Goal: Transaction & Acquisition: Book appointment/travel/reservation

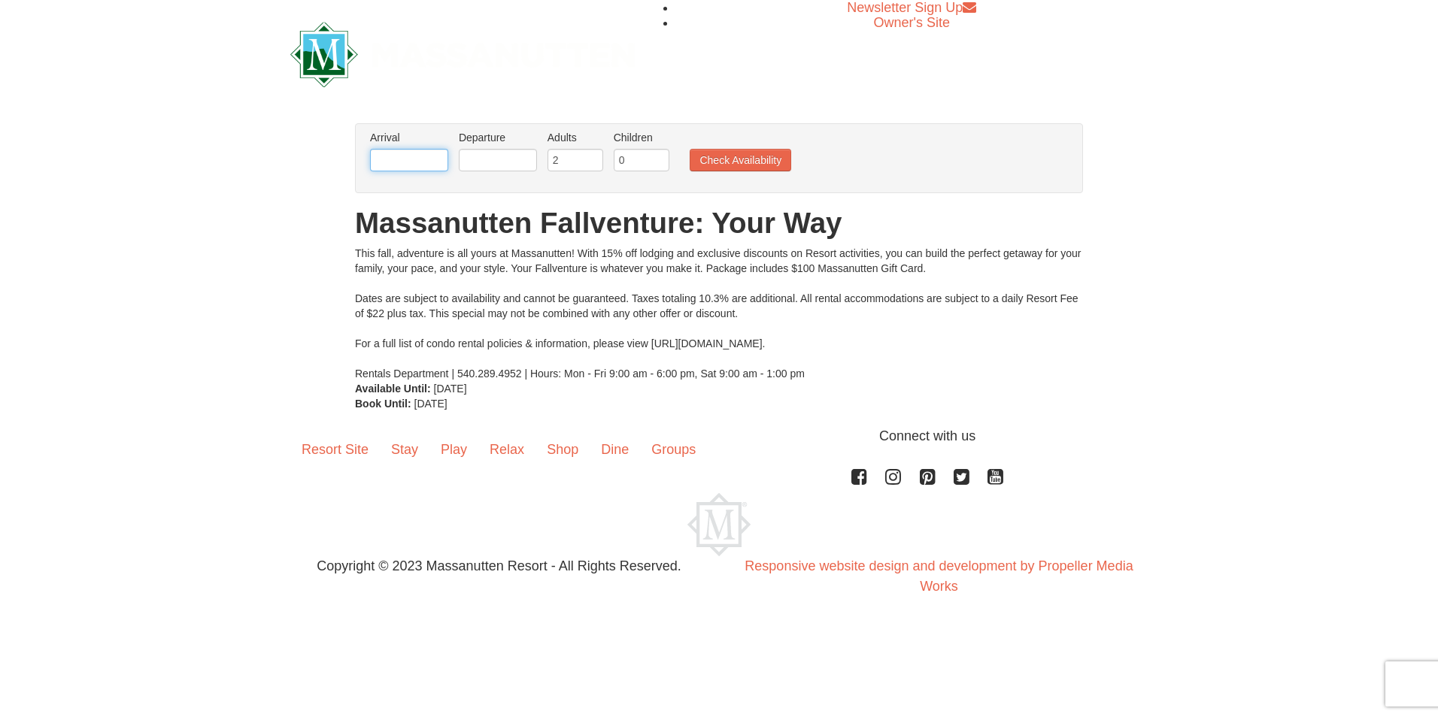
click at [393, 151] on input "text" at bounding box center [409, 160] width 78 height 23
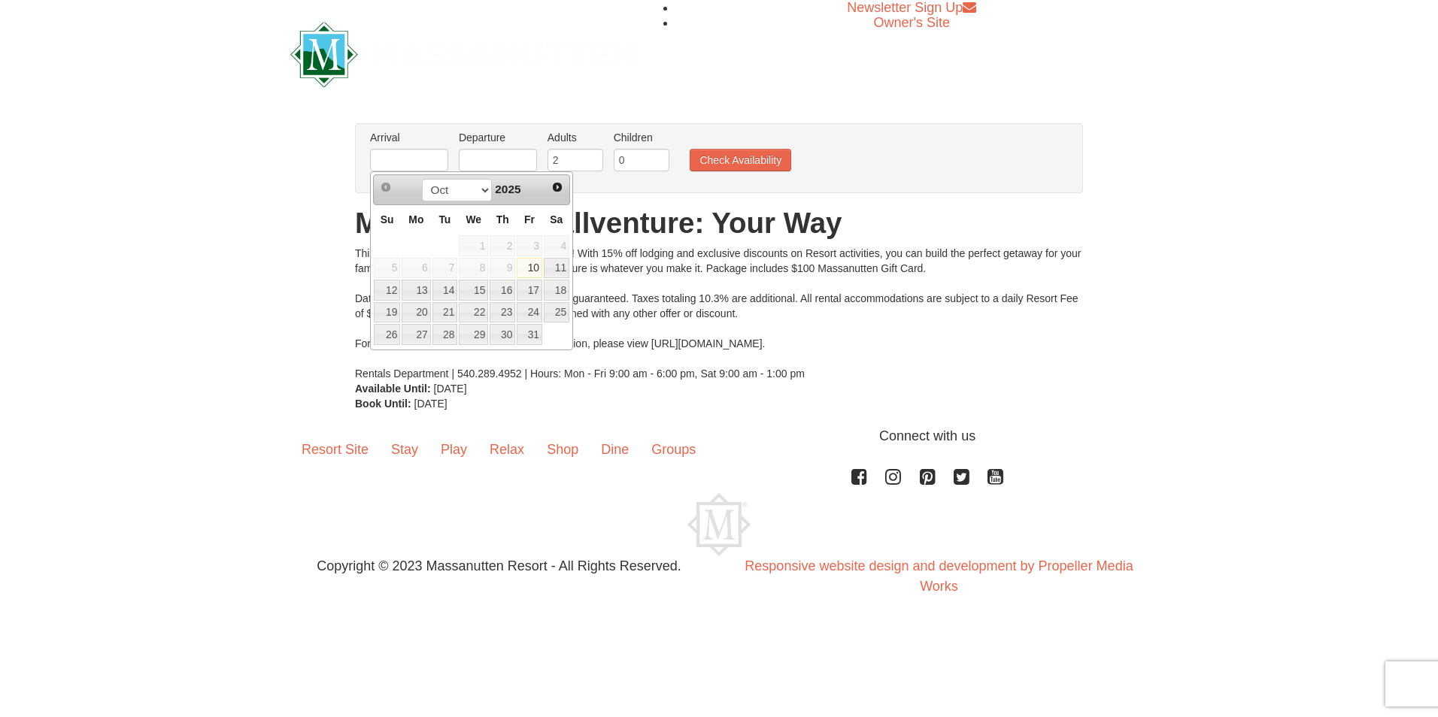
click at [535, 266] on link "10" at bounding box center [530, 268] width 26 height 21
type input "[DATE]"
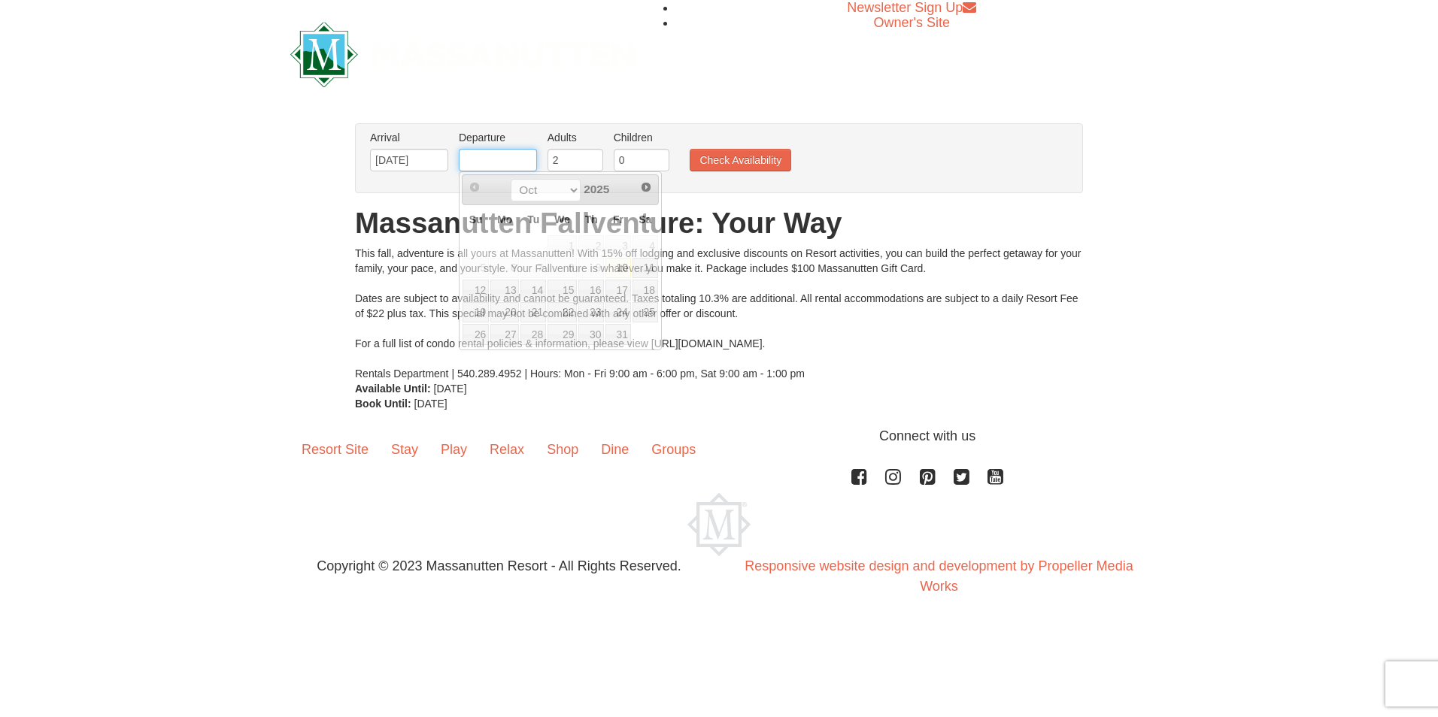
click at [514, 168] on input "text" at bounding box center [498, 160] width 78 height 23
click at [476, 296] on link "12" at bounding box center [475, 290] width 26 height 21
type input "[DATE]"
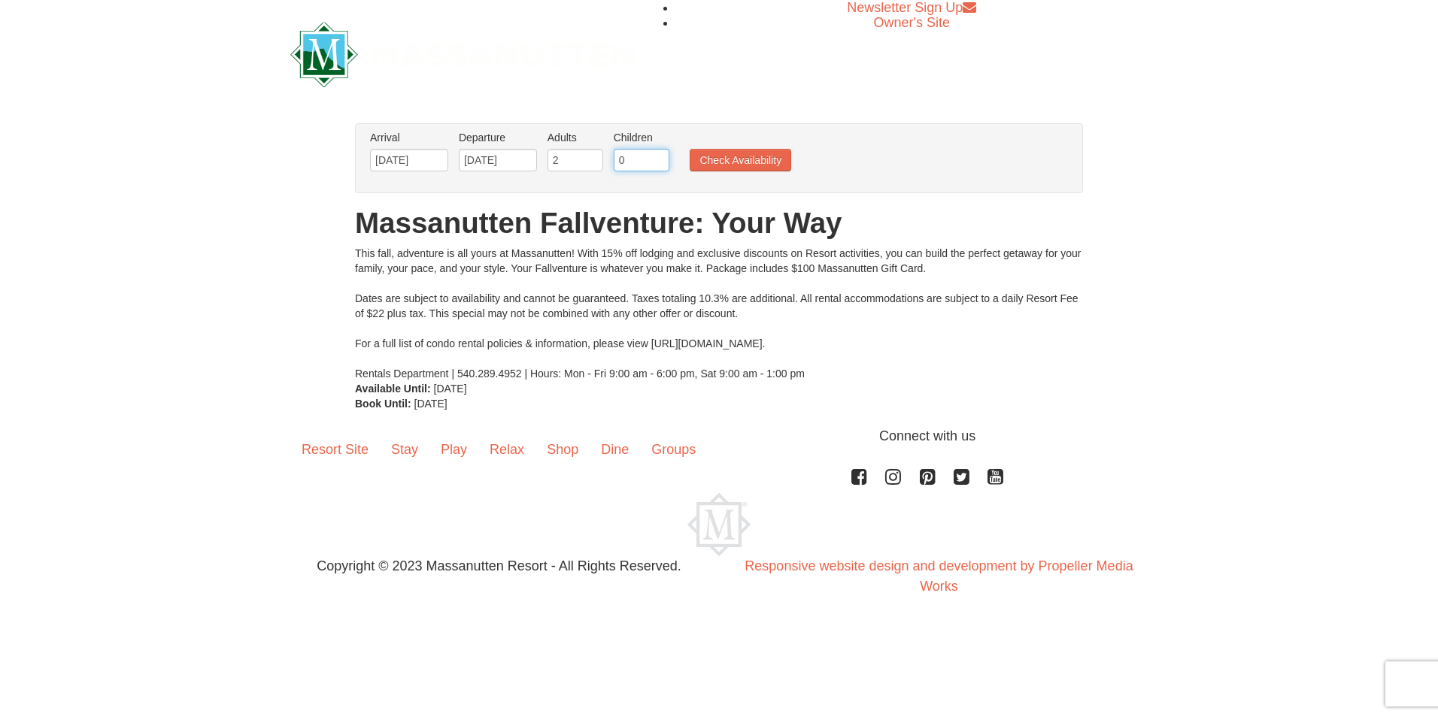
click at [622, 156] on input "0" at bounding box center [642, 160] width 56 height 23
click at [621, 156] on input "0" at bounding box center [642, 160] width 56 height 23
type input "3"
click at [718, 158] on button "Check Availability" at bounding box center [741, 160] width 102 height 23
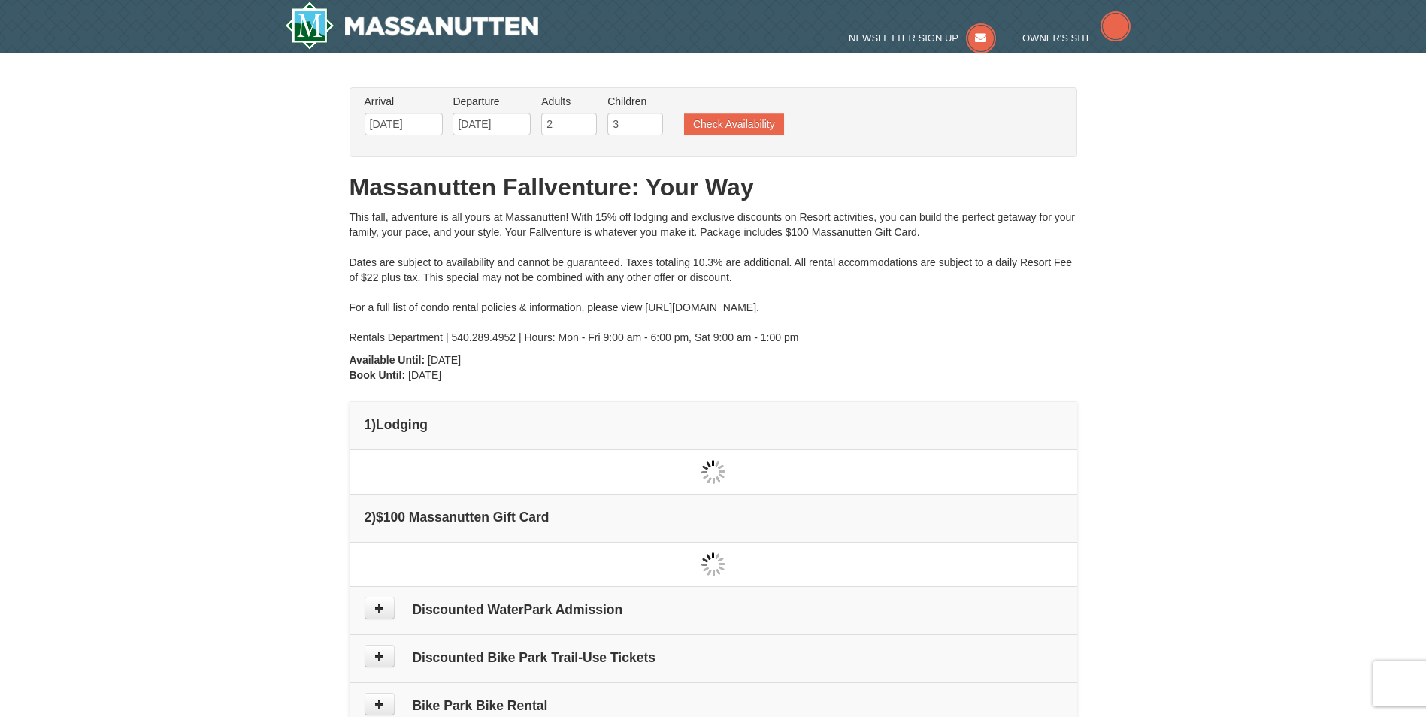
type input "[DATE]"
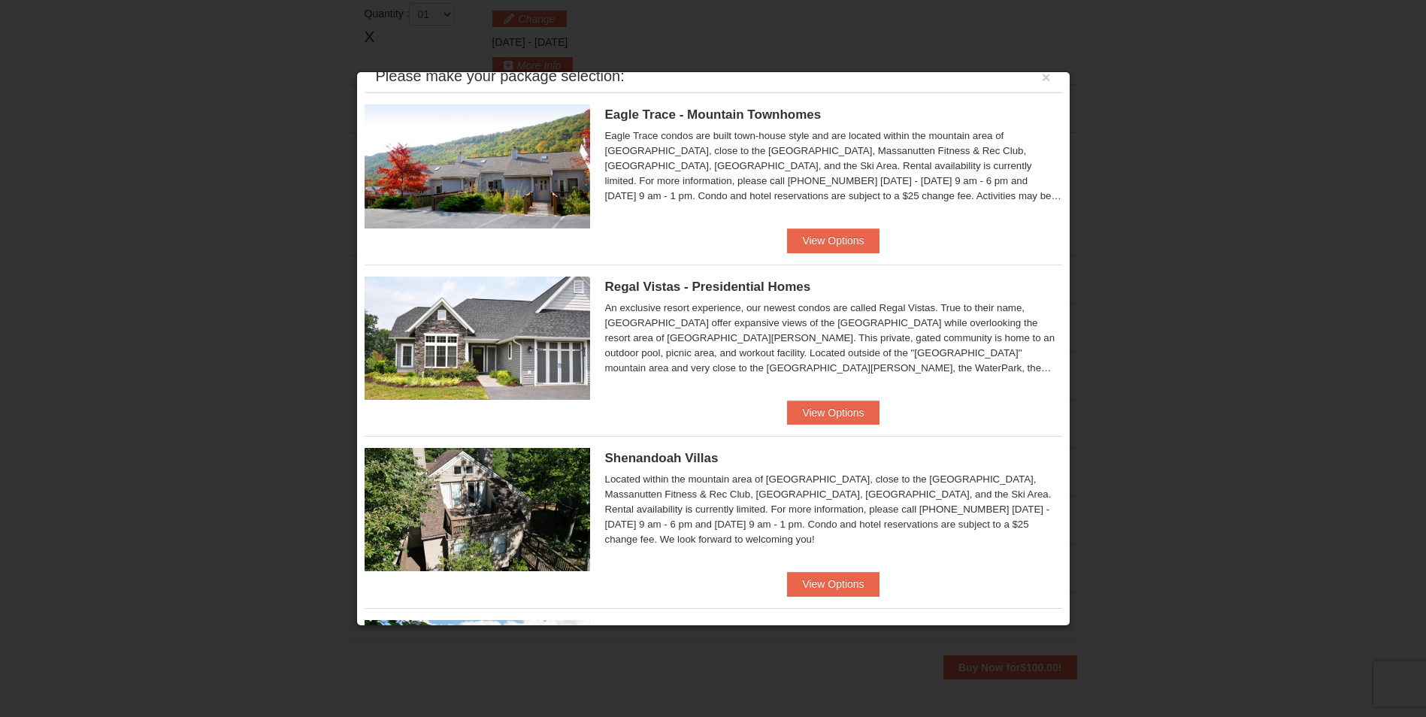
scroll to position [20, 0]
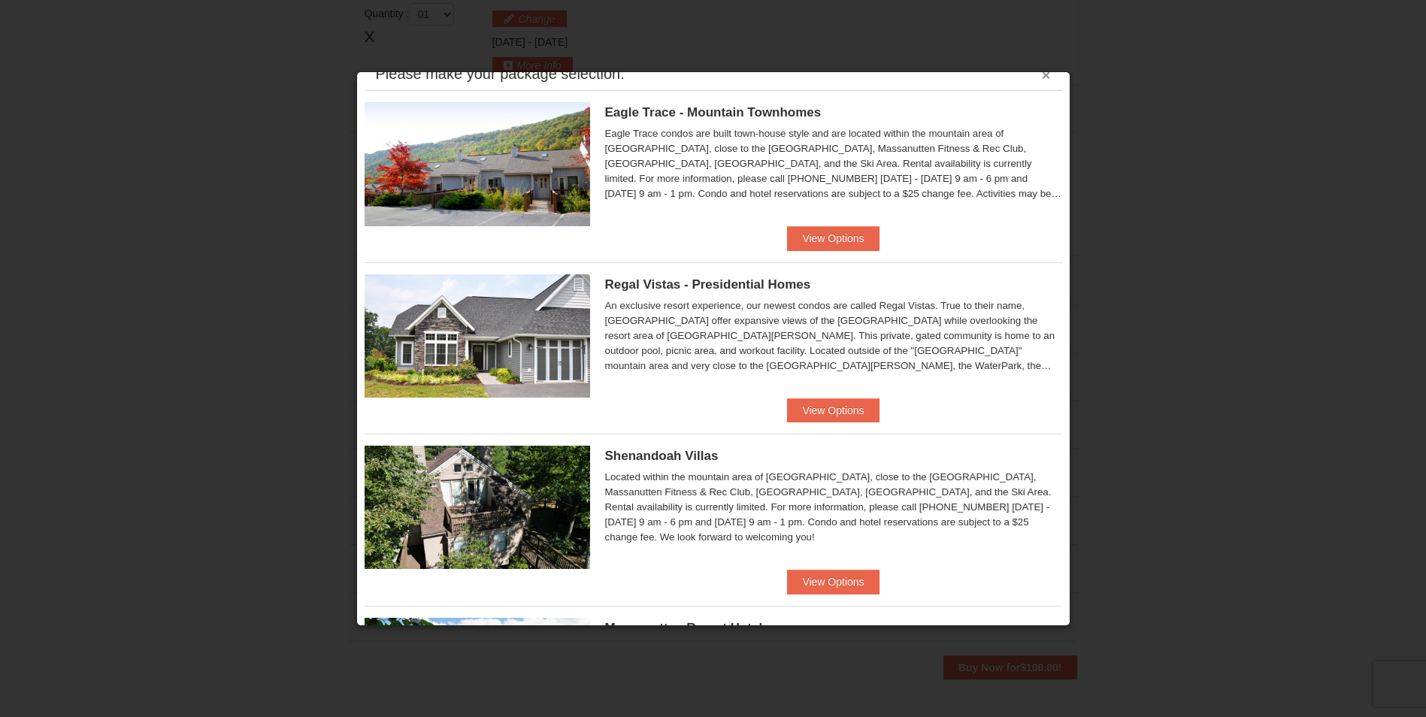
click at [1042, 77] on button "×" at bounding box center [1046, 75] width 9 height 15
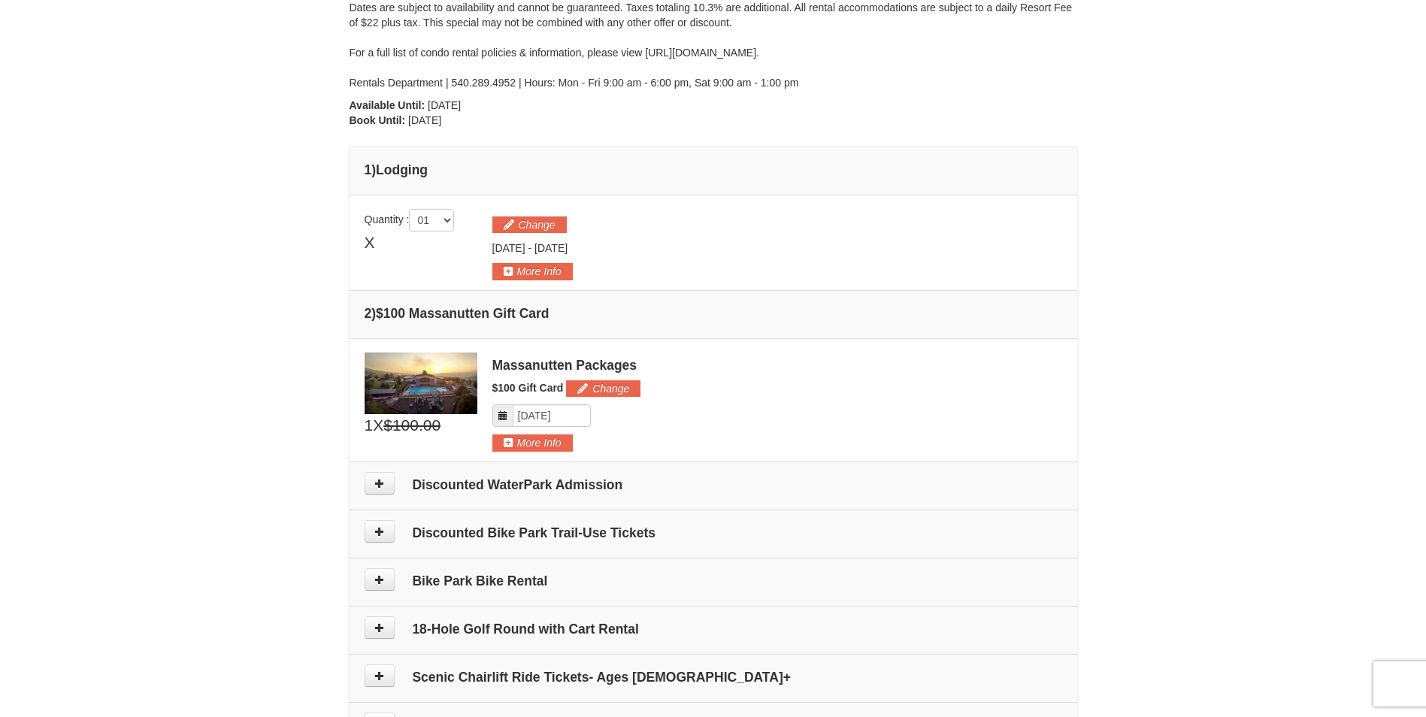
scroll to position [250, 0]
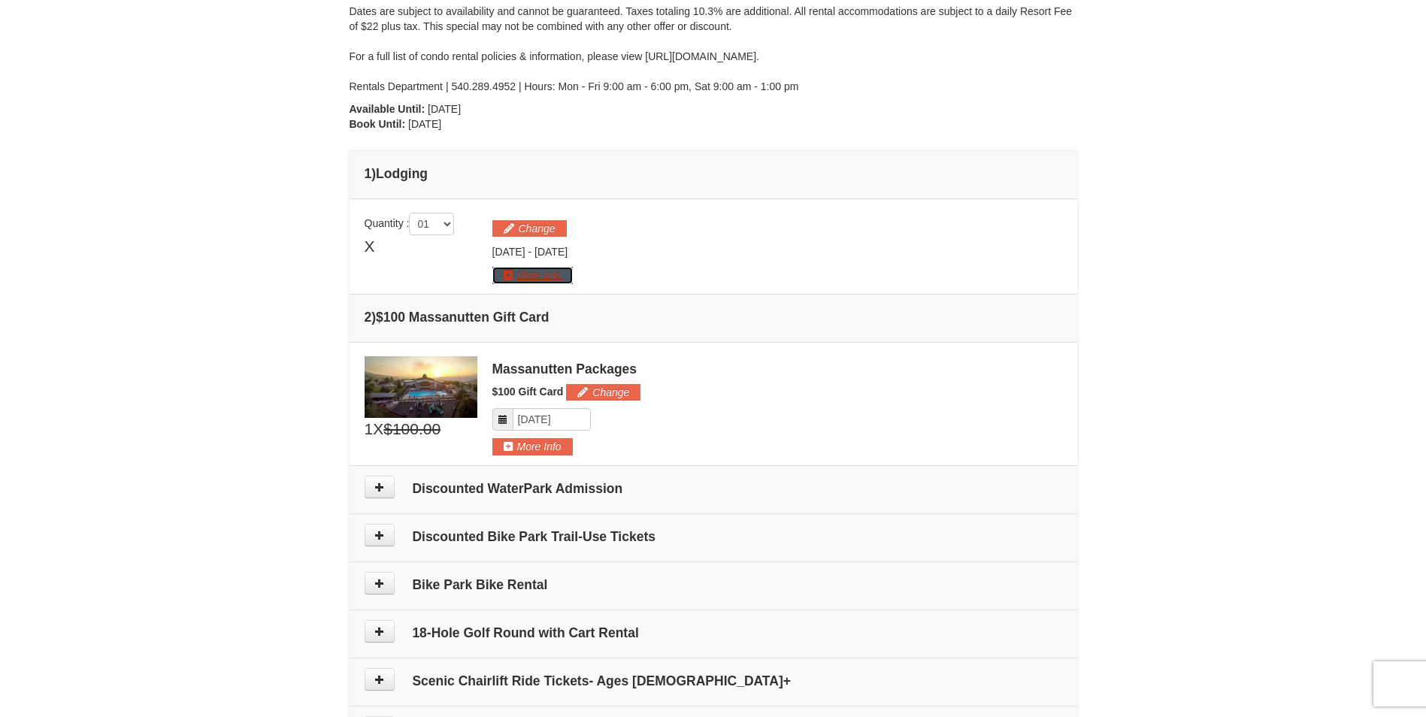
click at [562, 277] on button "More Info" at bounding box center [533, 275] width 80 height 17
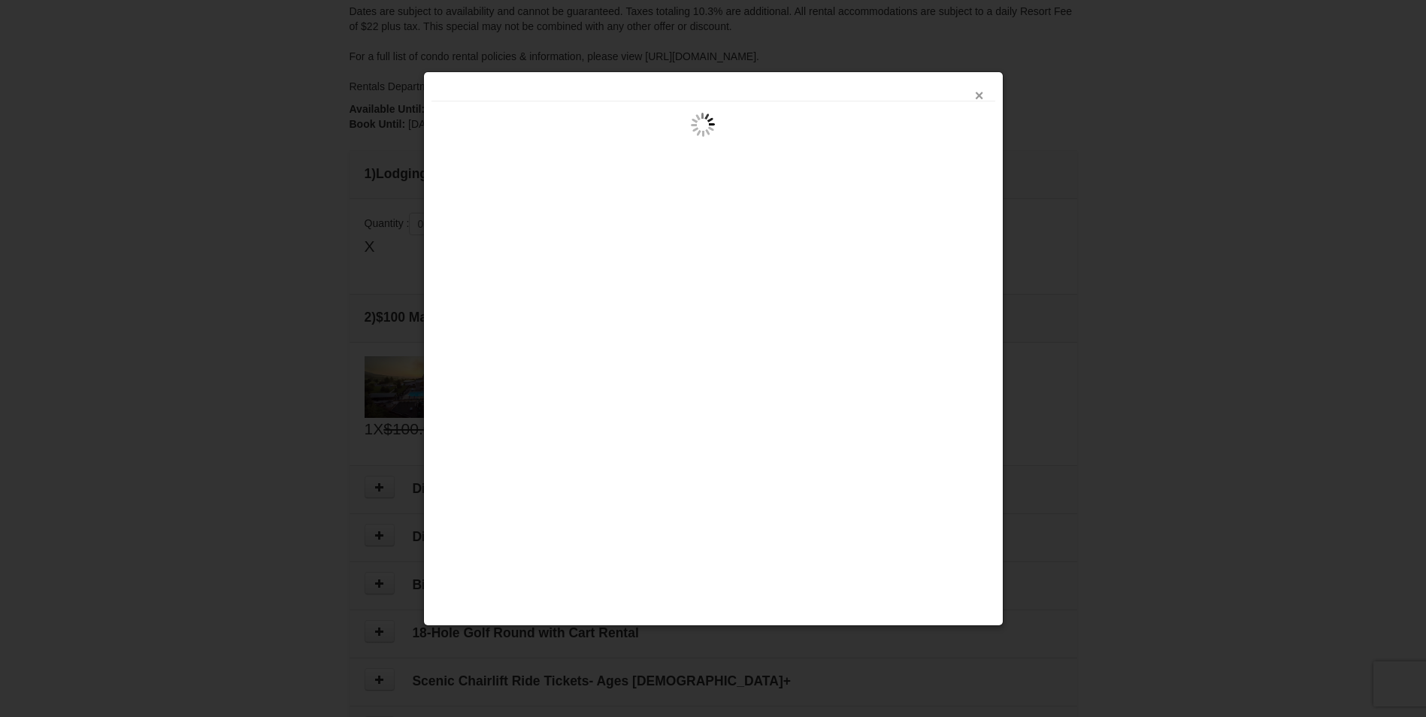
click at [978, 94] on button "×" at bounding box center [979, 95] width 9 height 15
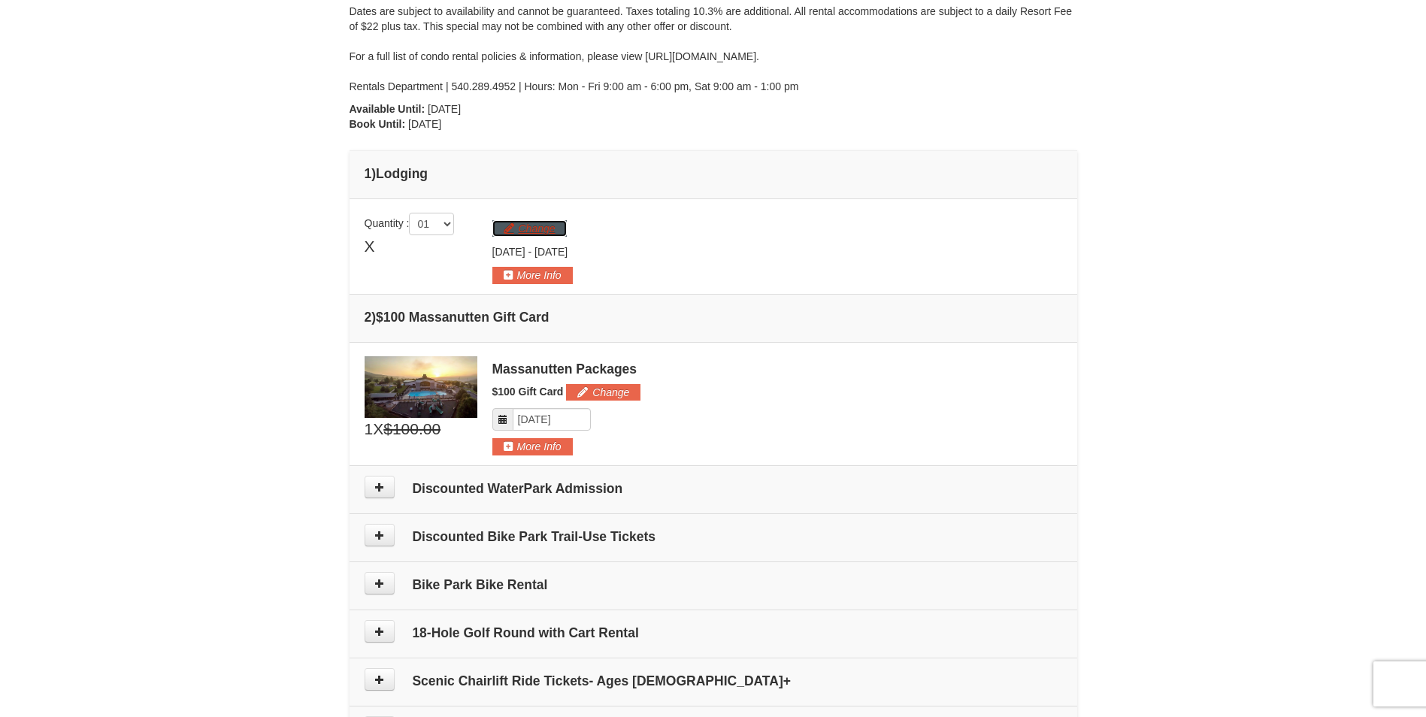
click at [548, 234] on button "Change" at bounding box center [530, 228] width 74 height 17
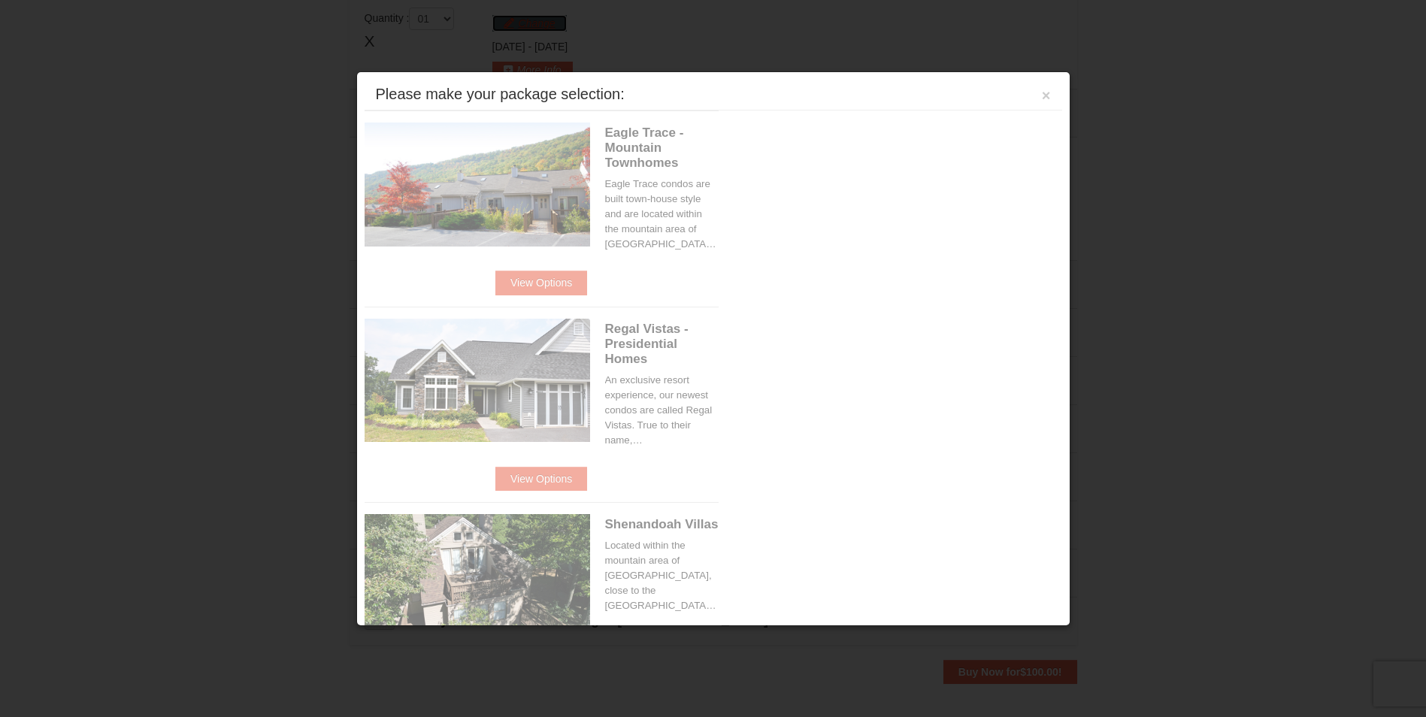
scroll to position [463, 0]
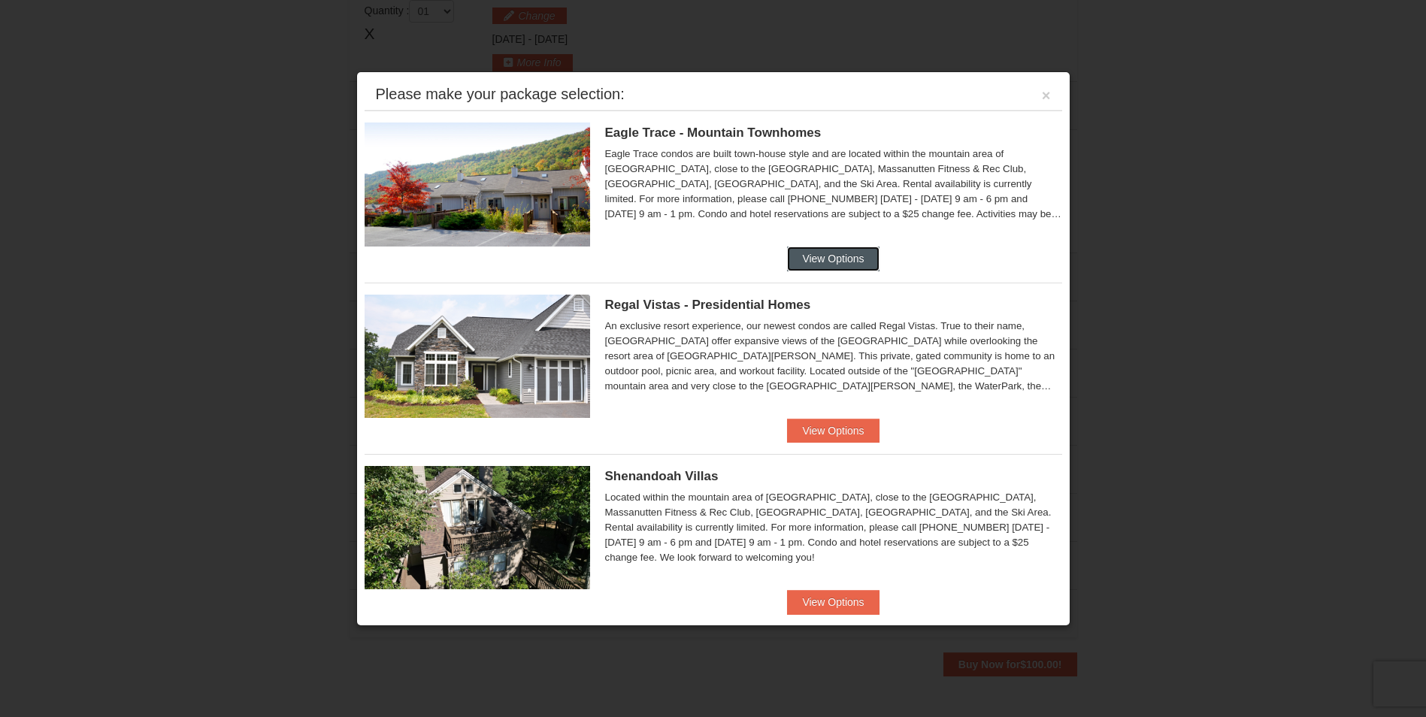
click at [835, 264] on button "View Options" at bounding box center [833, 259] width 92 height 24
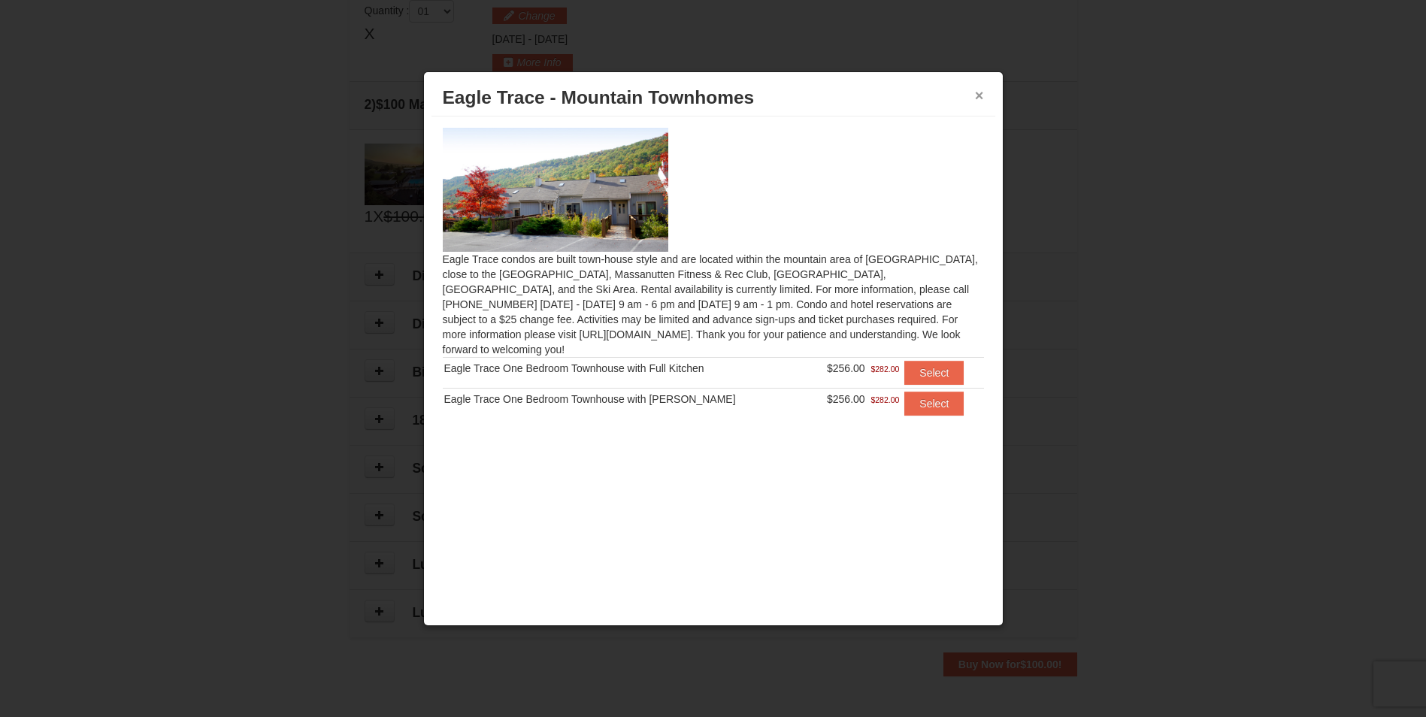
click at [980, 92] on button "×" at bounding box center [979, 95] width 9 height 15
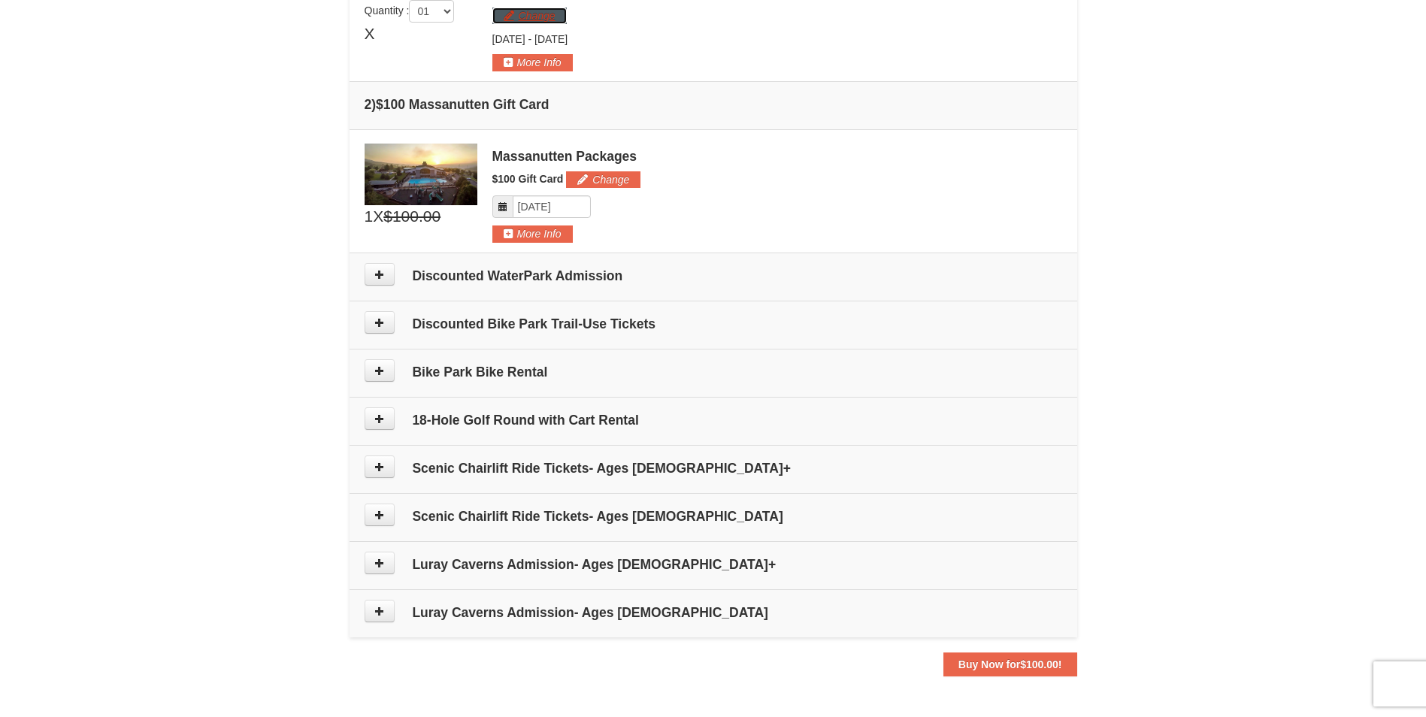
click at [544, 11] on button "Change" at bounding box center [530, 16] width 74 height 17
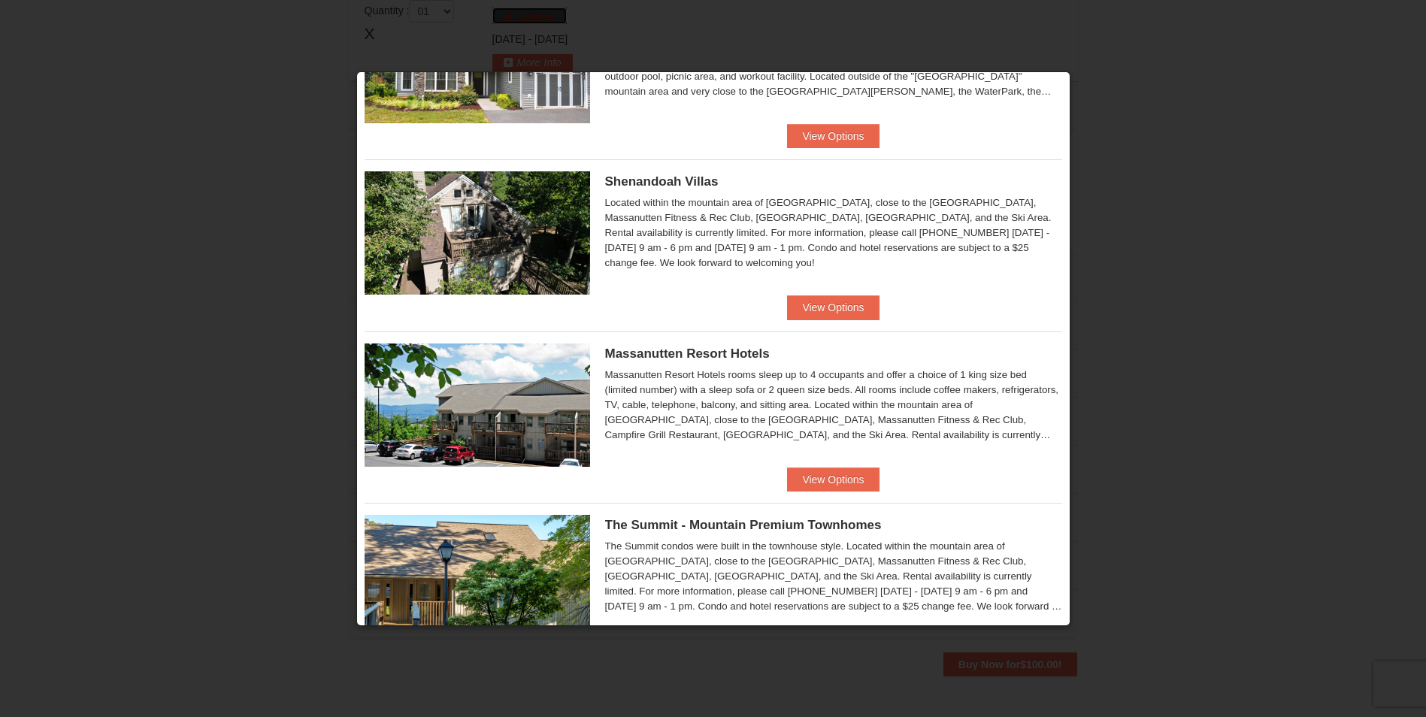
scroll to position [296, 0]
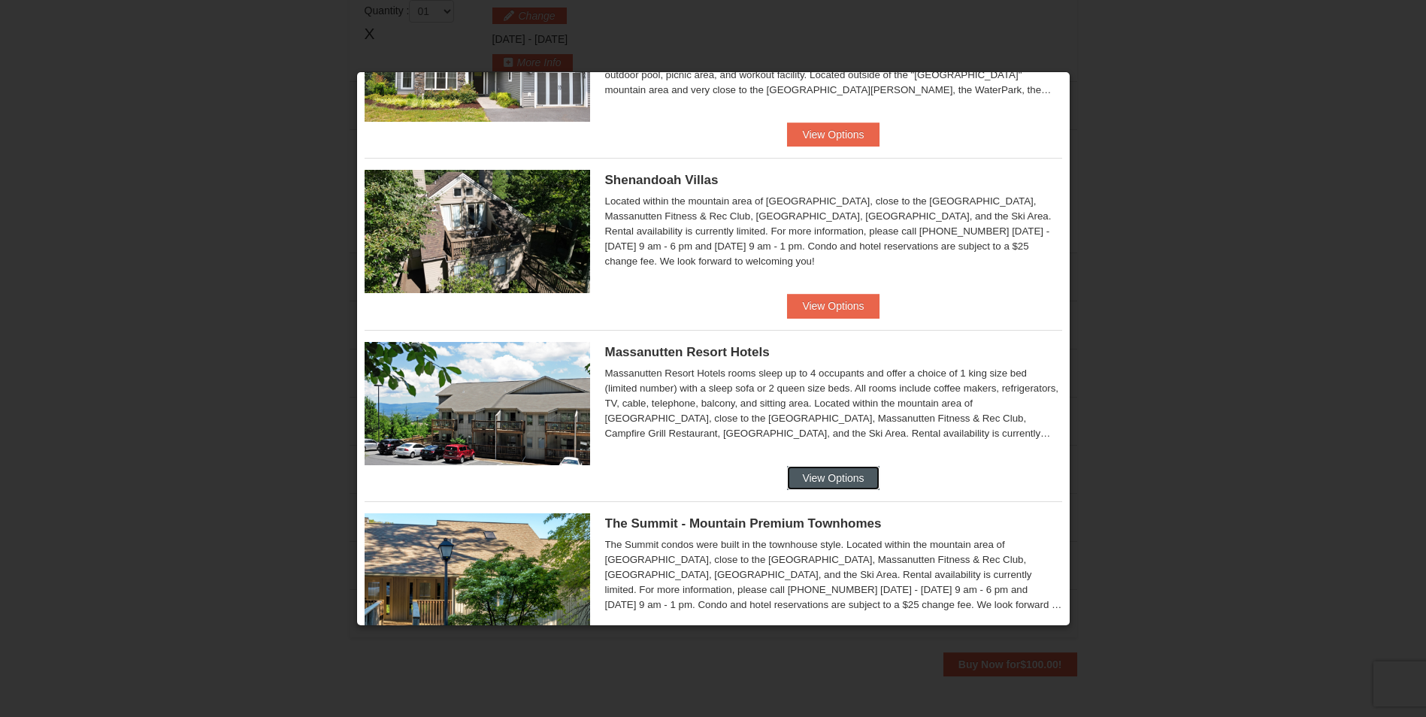
click at [835, 478] on button "View Options" at bounding box center [833, 478] width 92 height 24
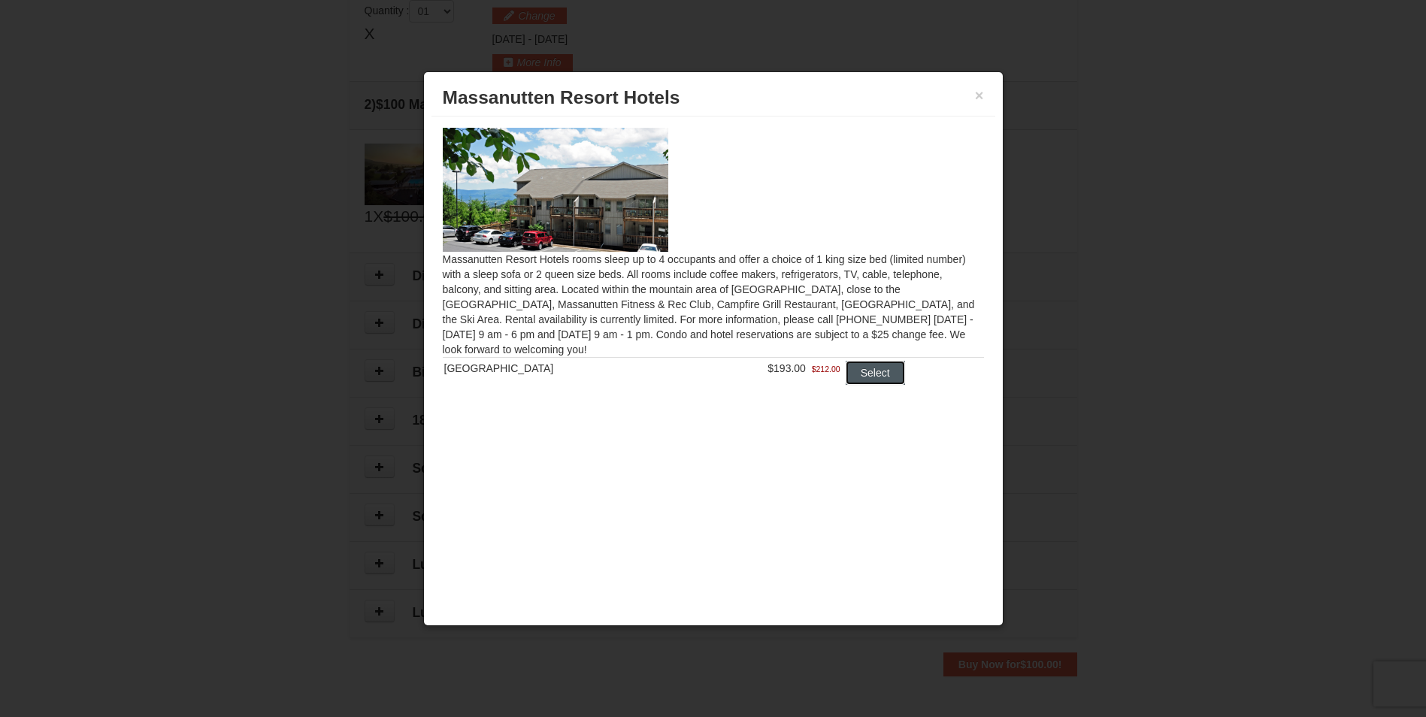
click at [853, 365] on button "Select" at bounding box center [875, 373] width 59 height 24
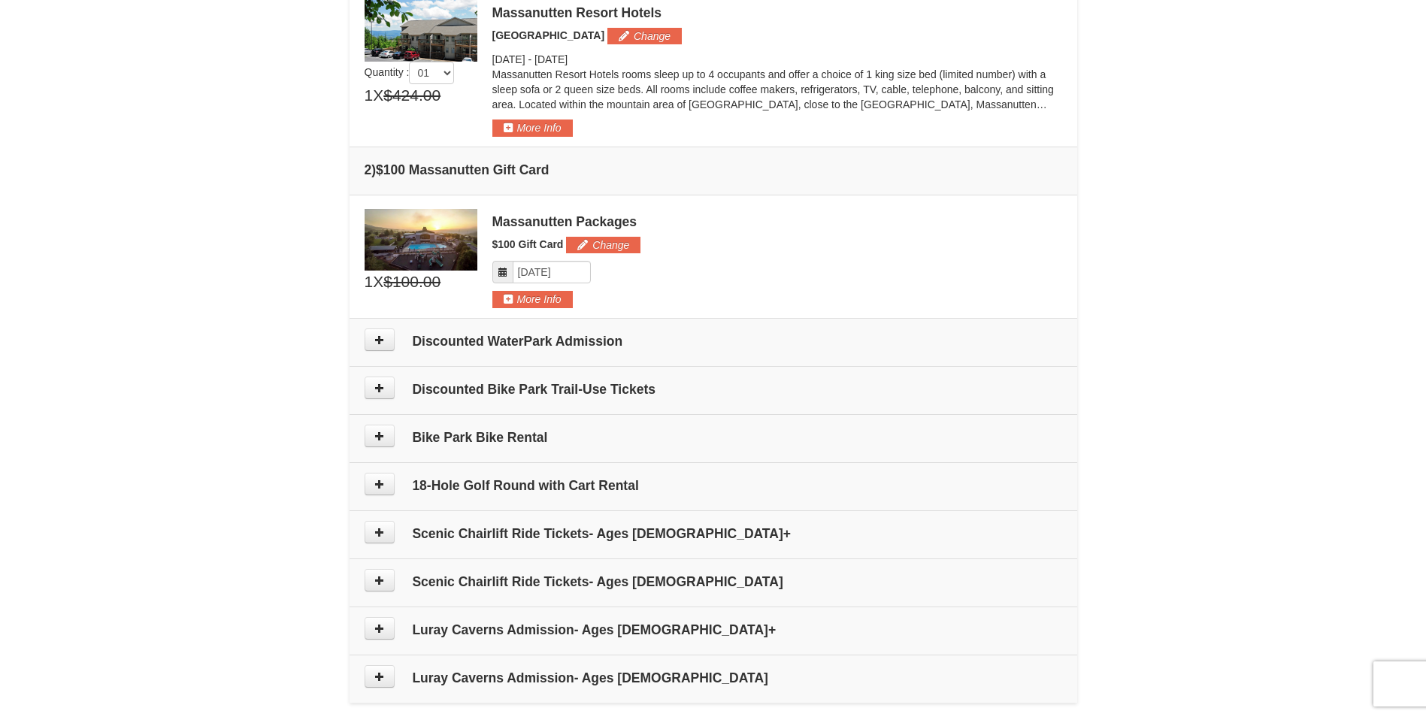
drag, startPoint x: 1426, startPoint y: 244, endPoint x: 1419, endPoint y: 303, distance: 59.8
click at [1419, 303] on div "× From: To: Adults: 2 Children: 3 Change Arrival Please format dates MM/DD/YYYY…" at bounding box center [713, 182] width 1426 height 1187
click at [380, 344] on icon at bounding box center [379, 340] width 11 height 11
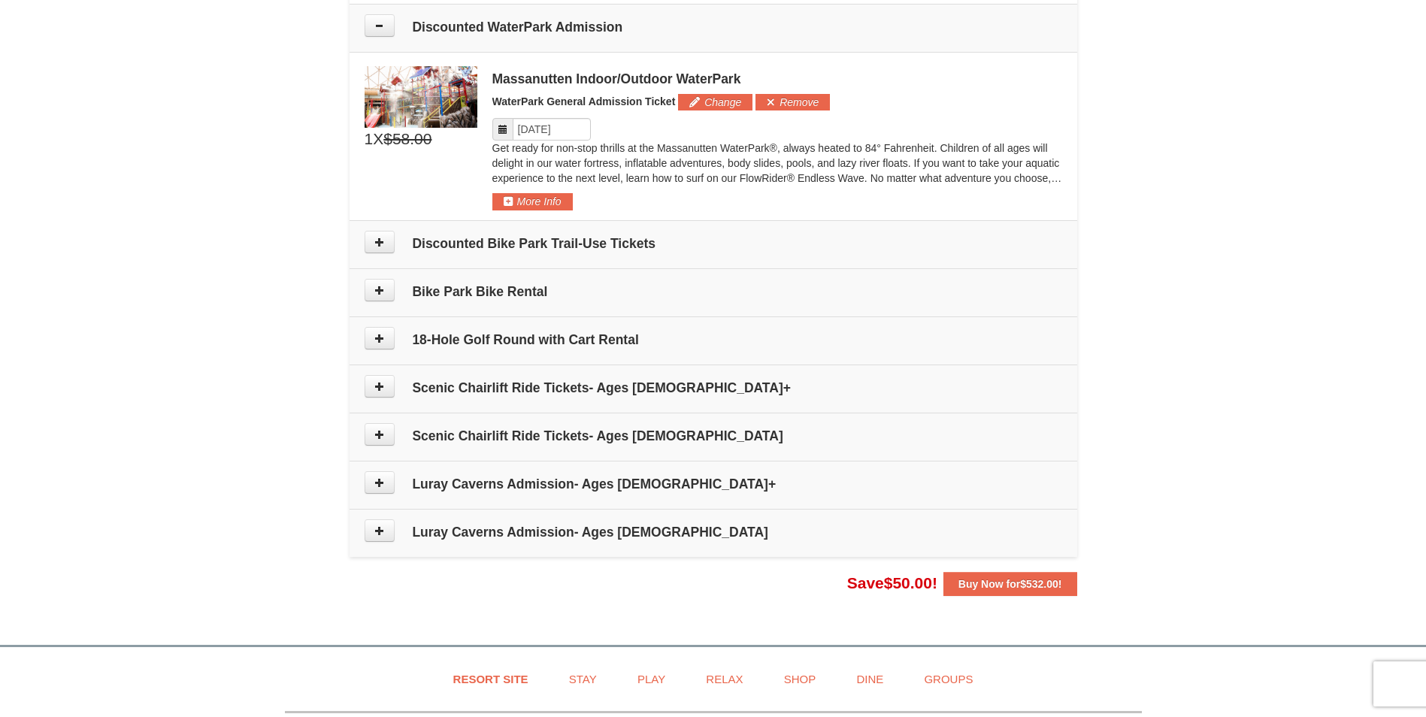
scroll to position [781, 0]
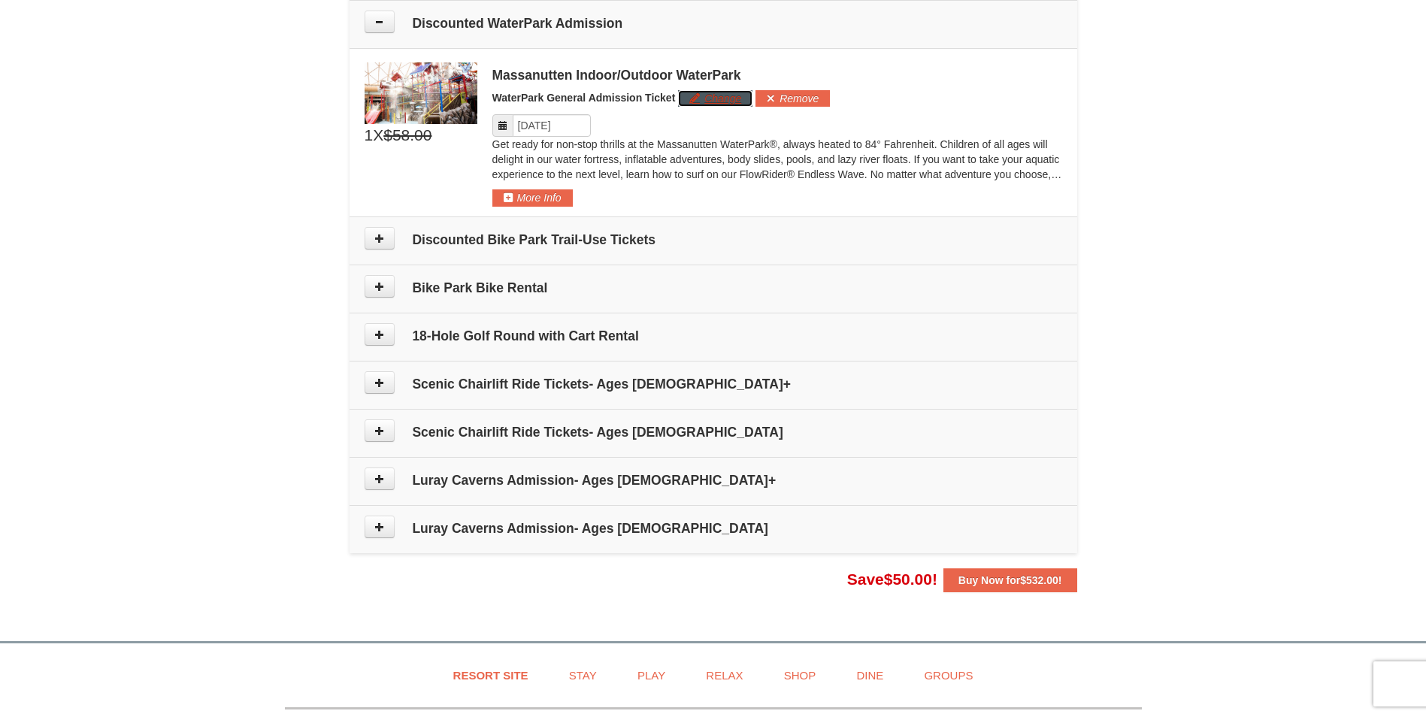
click at [711, 93] on button "Change" at bounding box center [715, 98] width 74 height 17
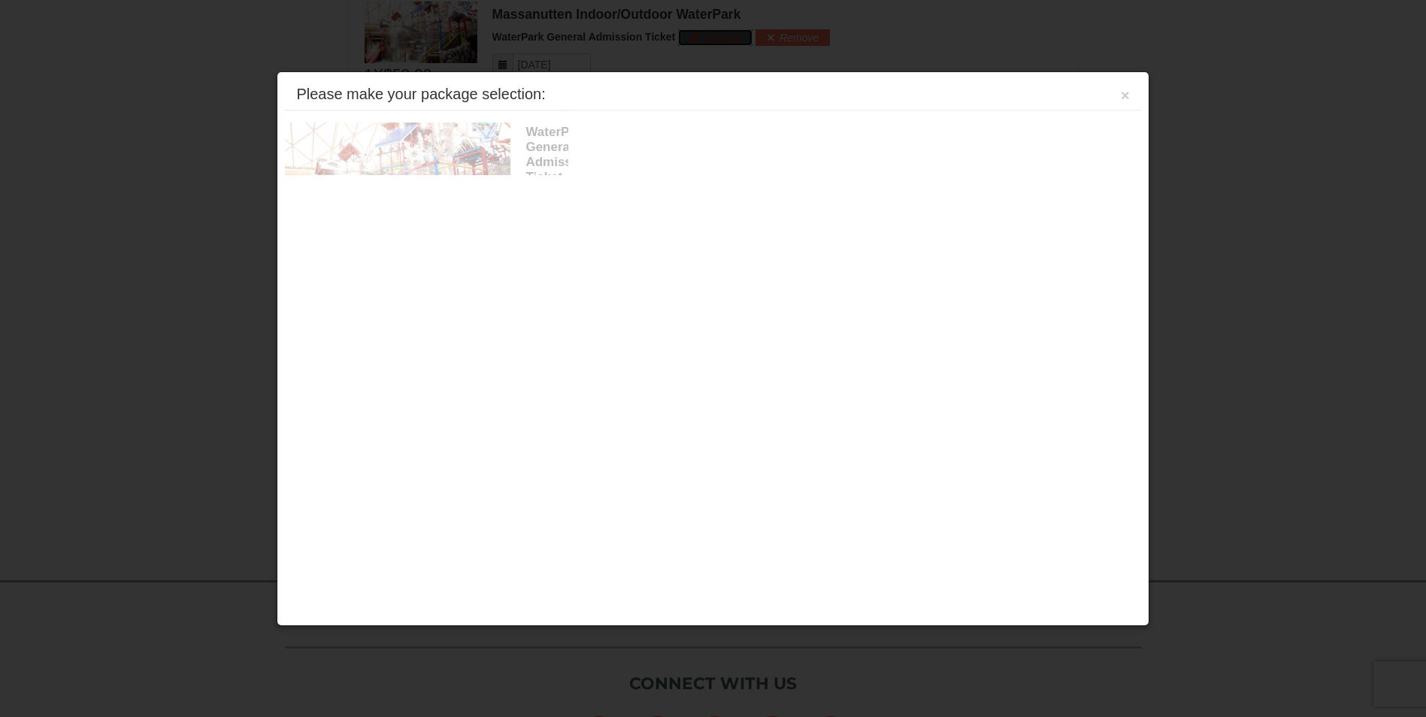
scroll to position [844, 0]
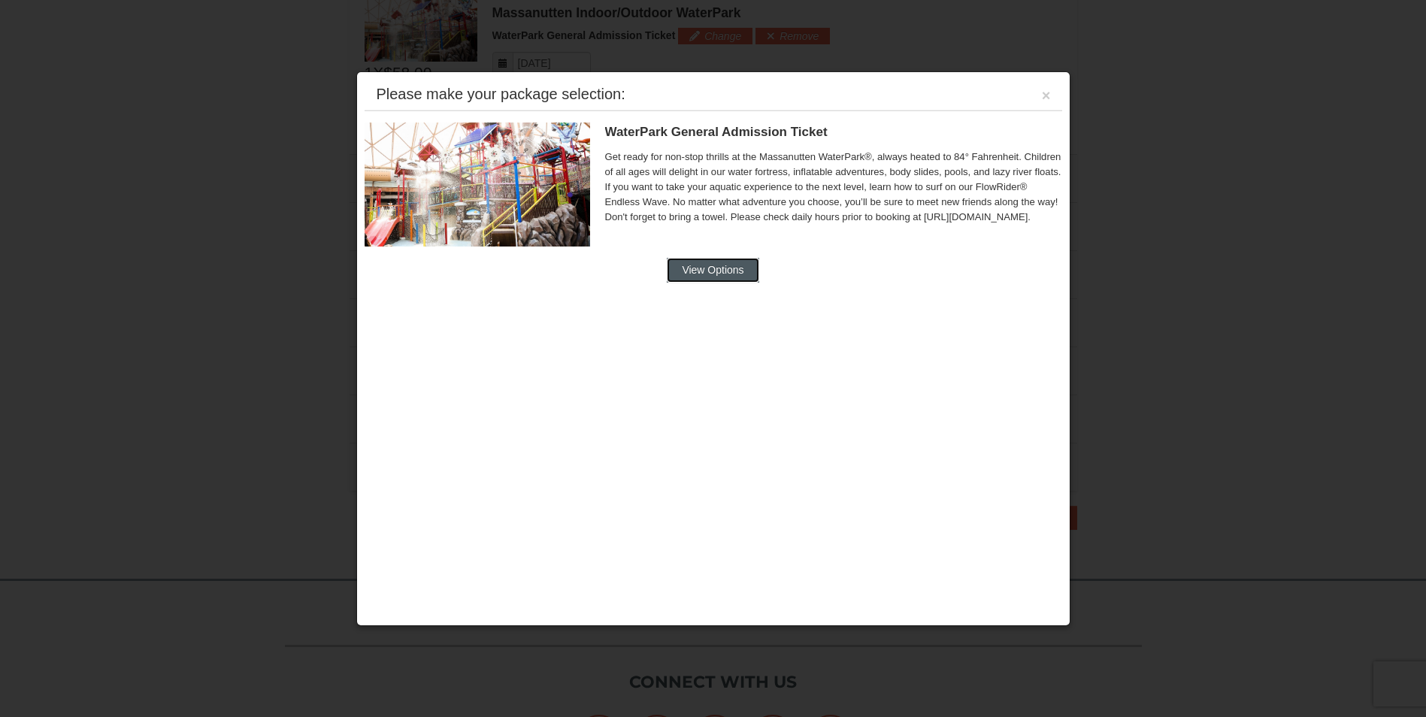
click at [711, 269] on button "View Options" at bounding box center [713, 270] width 92 height 24
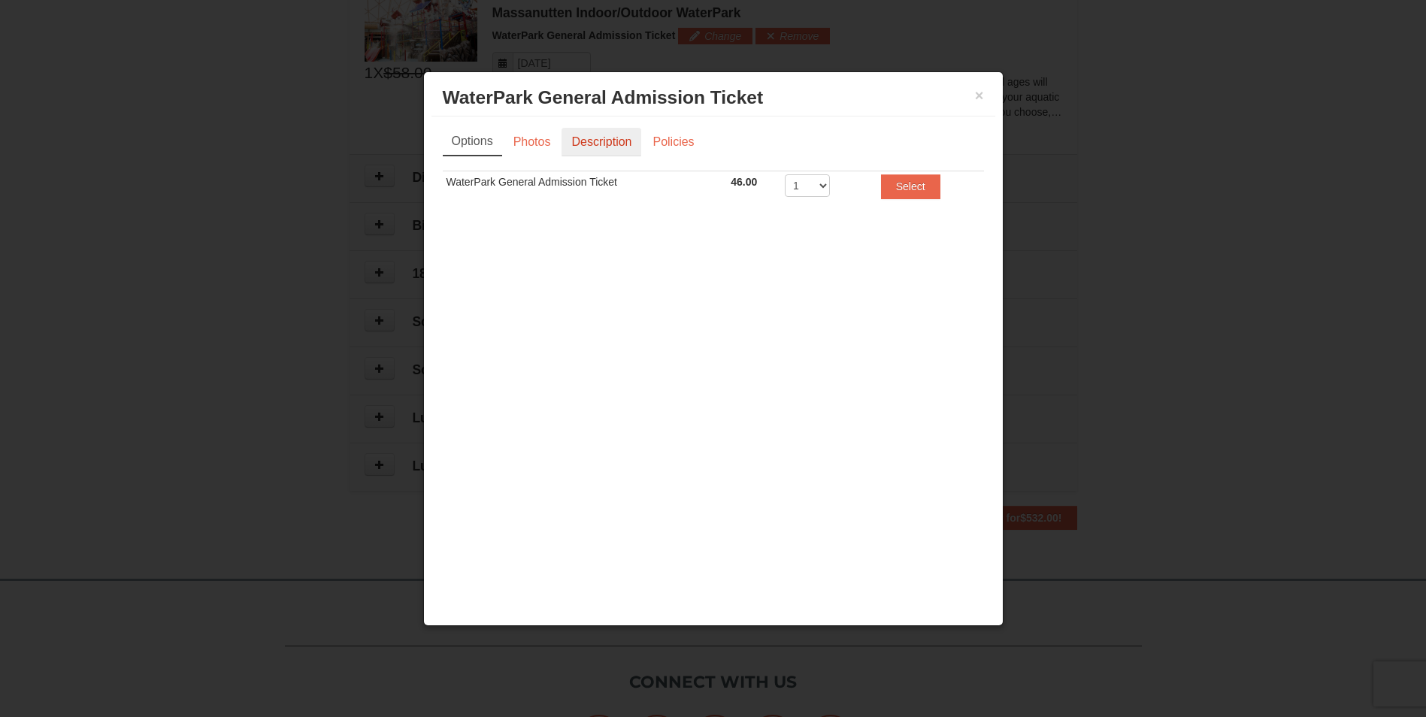
click at [617, 144] on link "Description" at bounding box center [602, 142] width 80 height 29
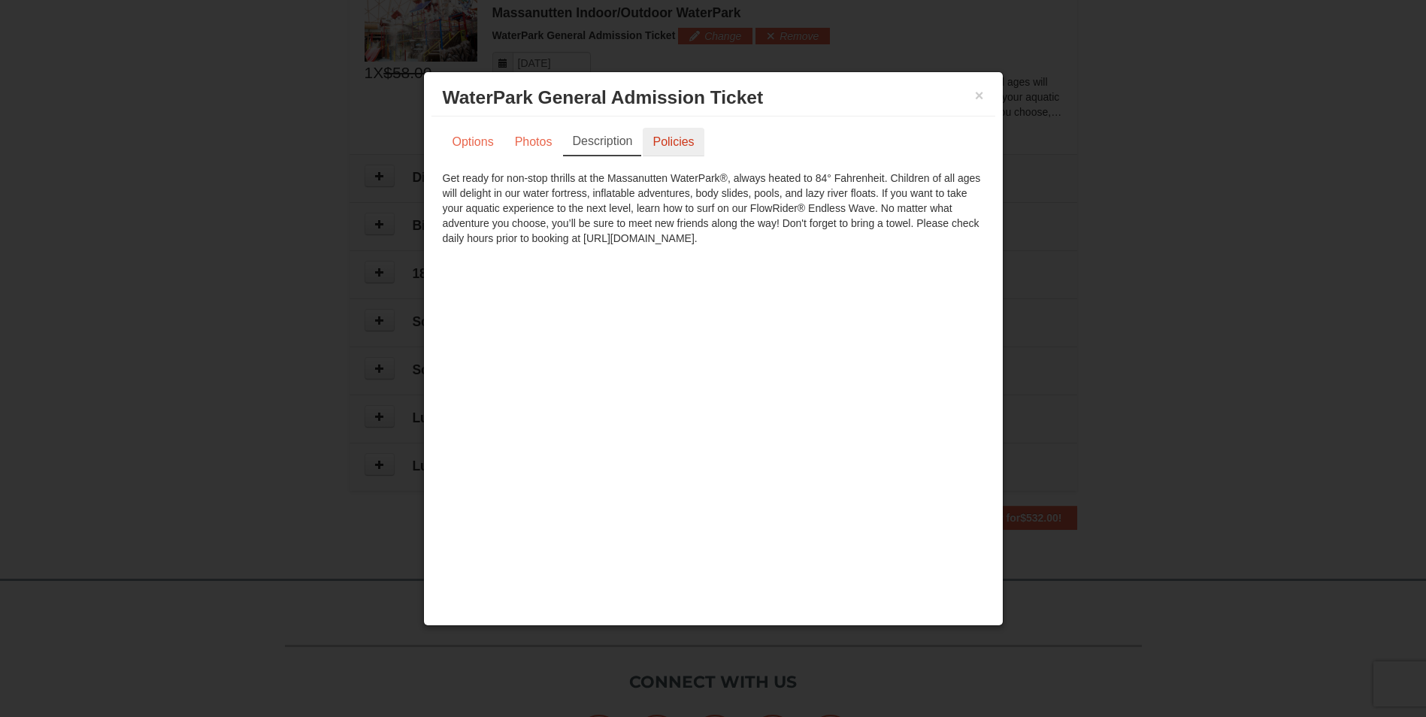
click at [652, 140] on link "Policies" at bounding box center [673, 142] width 61 height 29
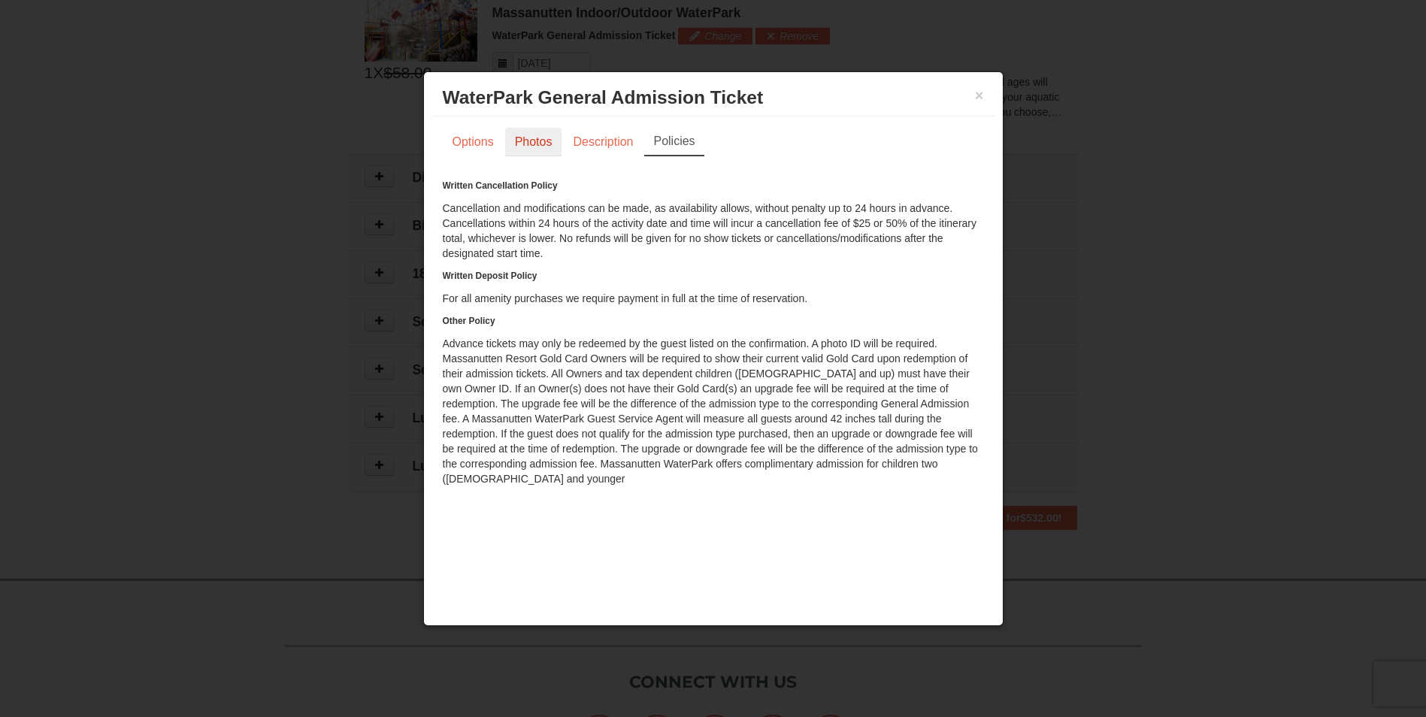
click at [548, 142] on link "Photos" at bounding box center [533, 142] width 57 height 29
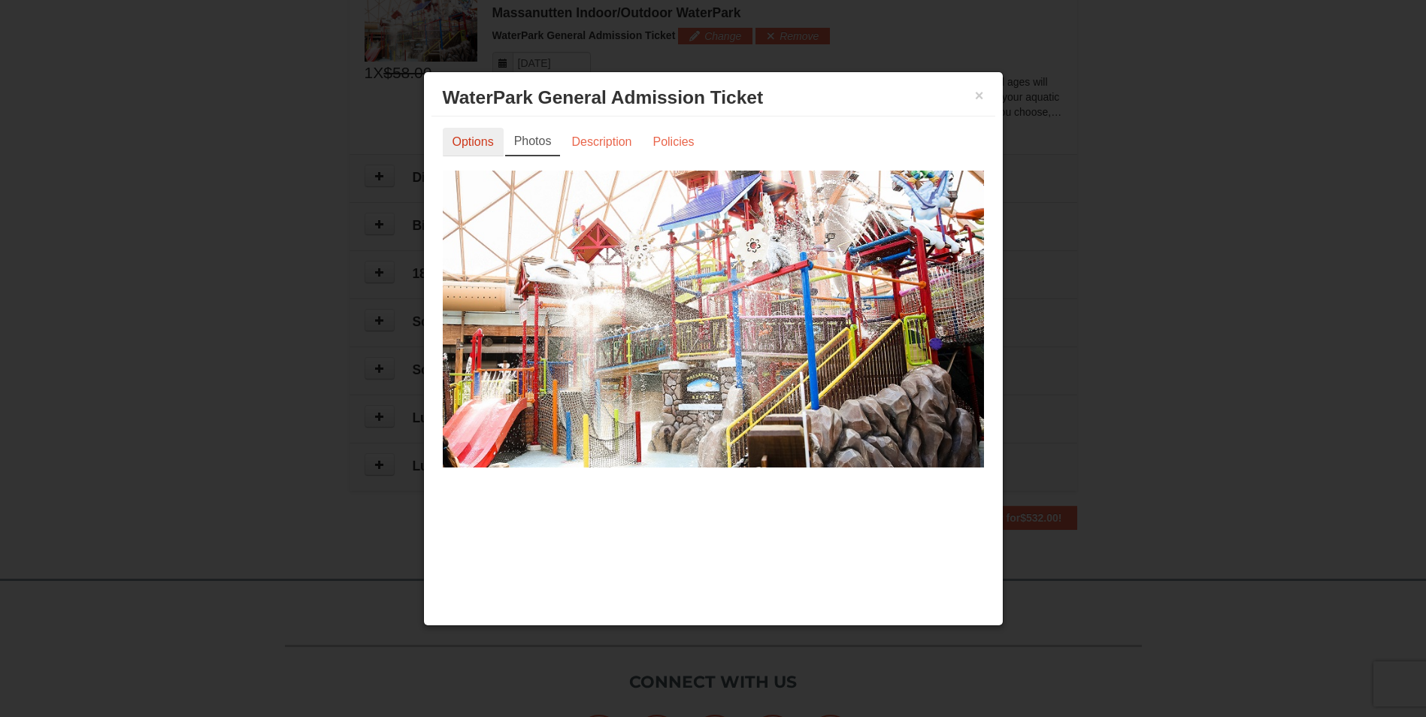
click at [483, 141] on link "Options" at bounding box center [473, 142] width 61 height 29
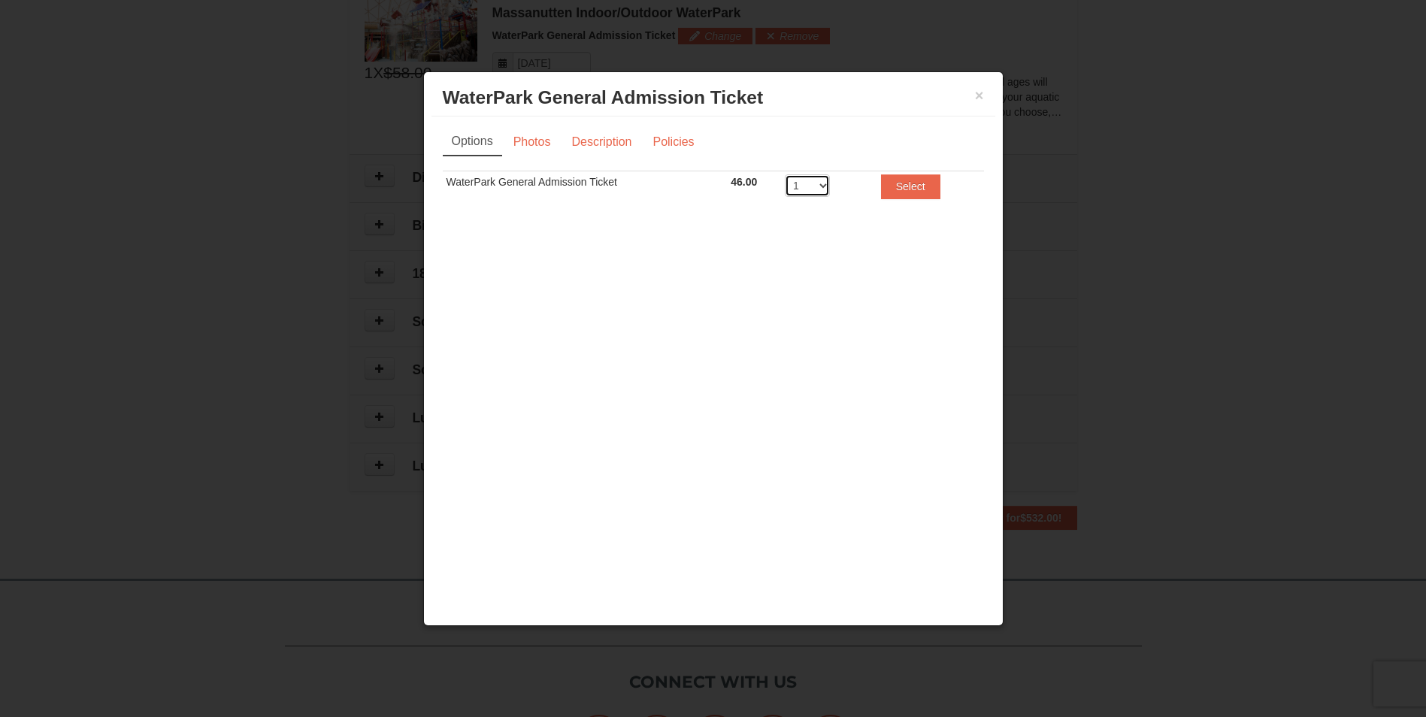
click at [817, 183] on select "1 2 3 4 5 6 7 8" at bounding box center [807, 185] width 45 height 23
select select "4"
click at [785, 174] on select "1 2 3 4 5 6 7 8" at bounding box center [807, 185] width 45 height 23
click at [913, 195] on button "Select" at bounding box center [910, 186] width 59 height 24
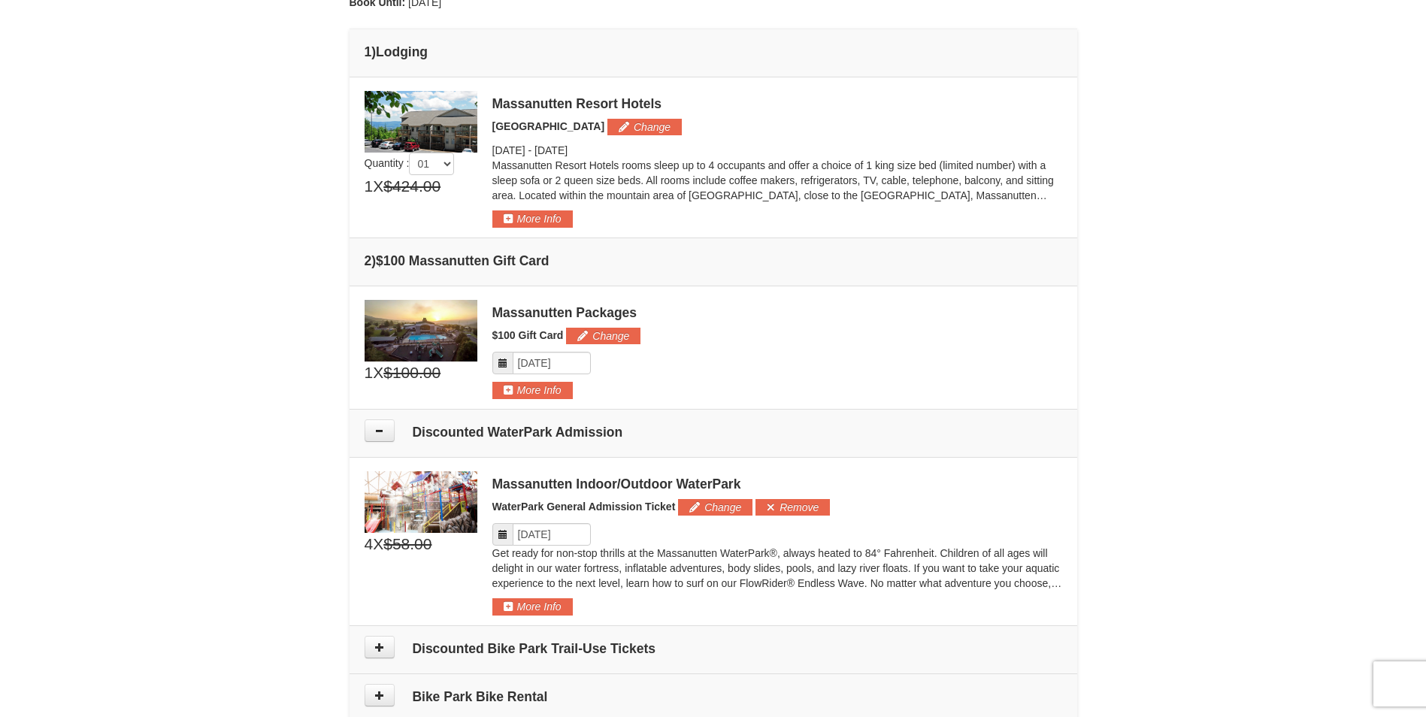
scroll to position [402, 0]
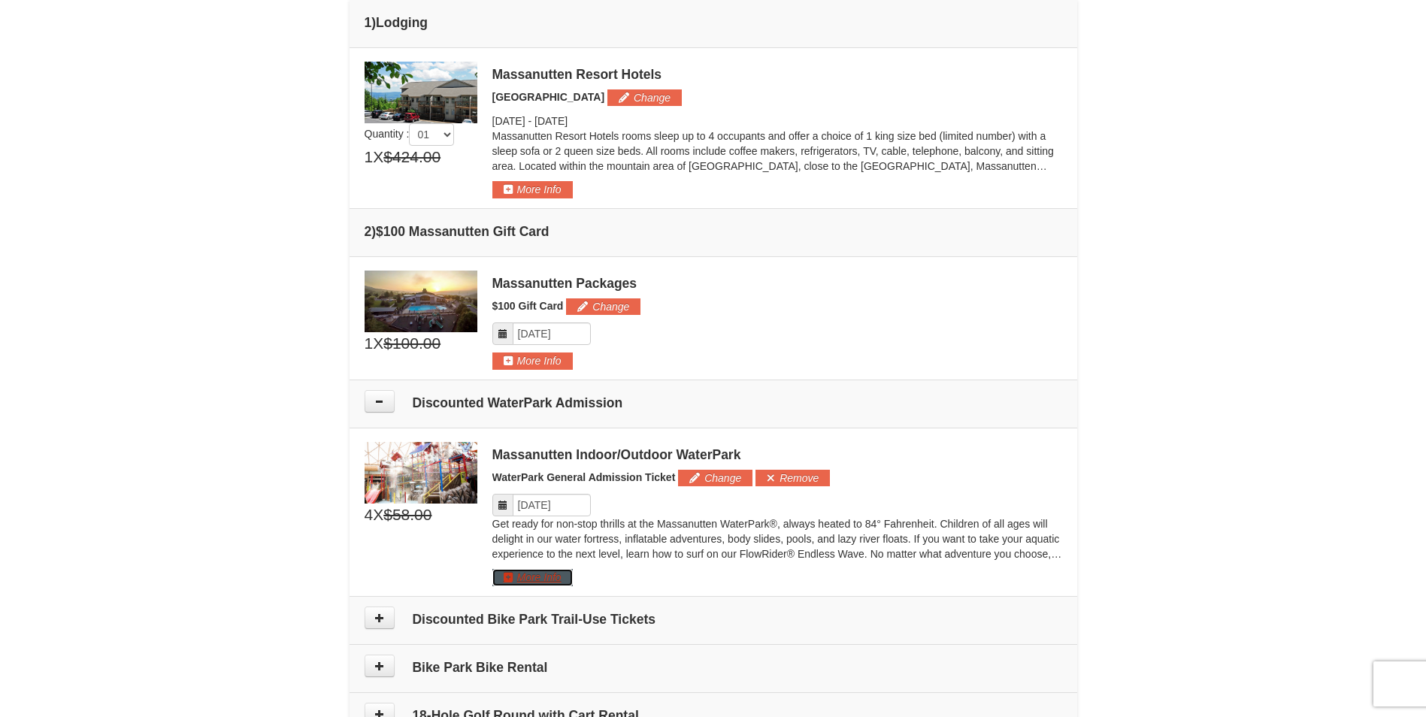
click at [520, 574] on button "More Info" at bounding box center [533, 577] width 80 height 17
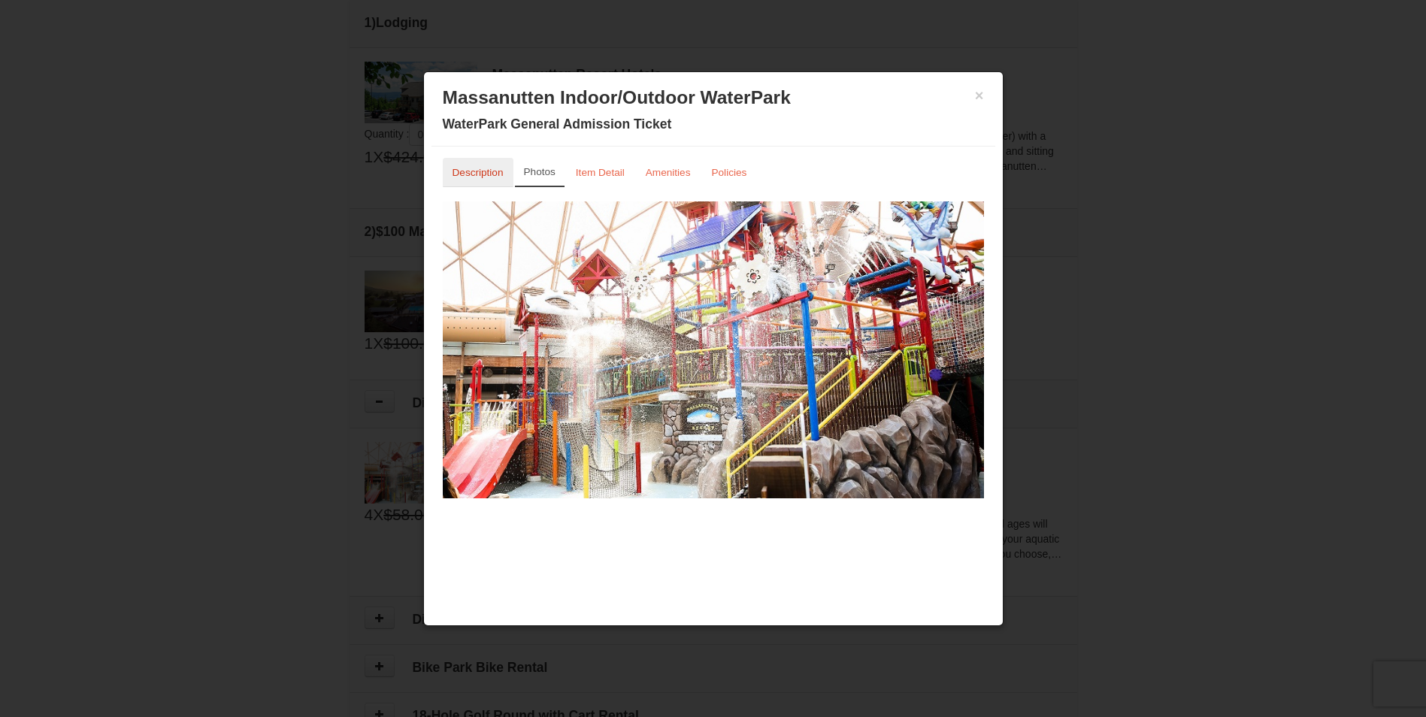
click at [471, 174] on small "Description" at bounding box center [478, 172] width 51 height 11
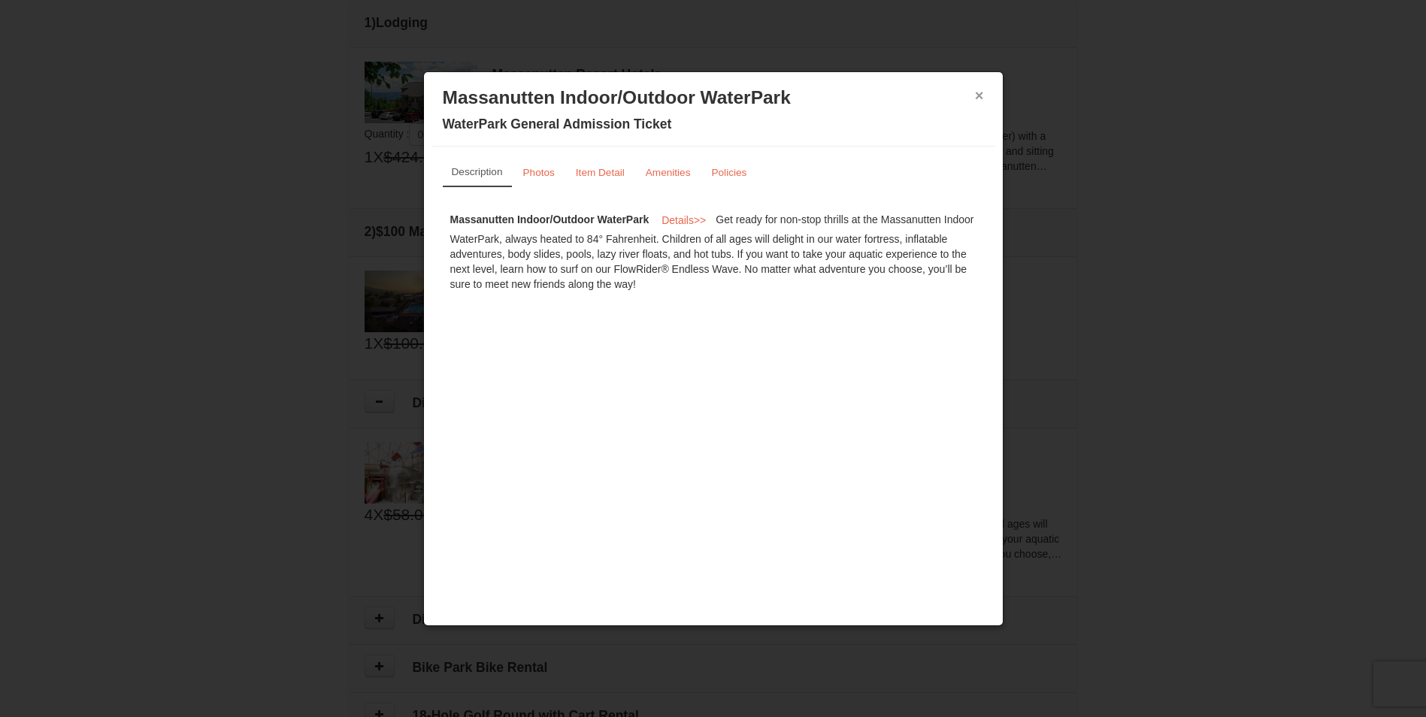
click at [980, 92] on button "×" at bounding box center [979, 95] width 9 height 15
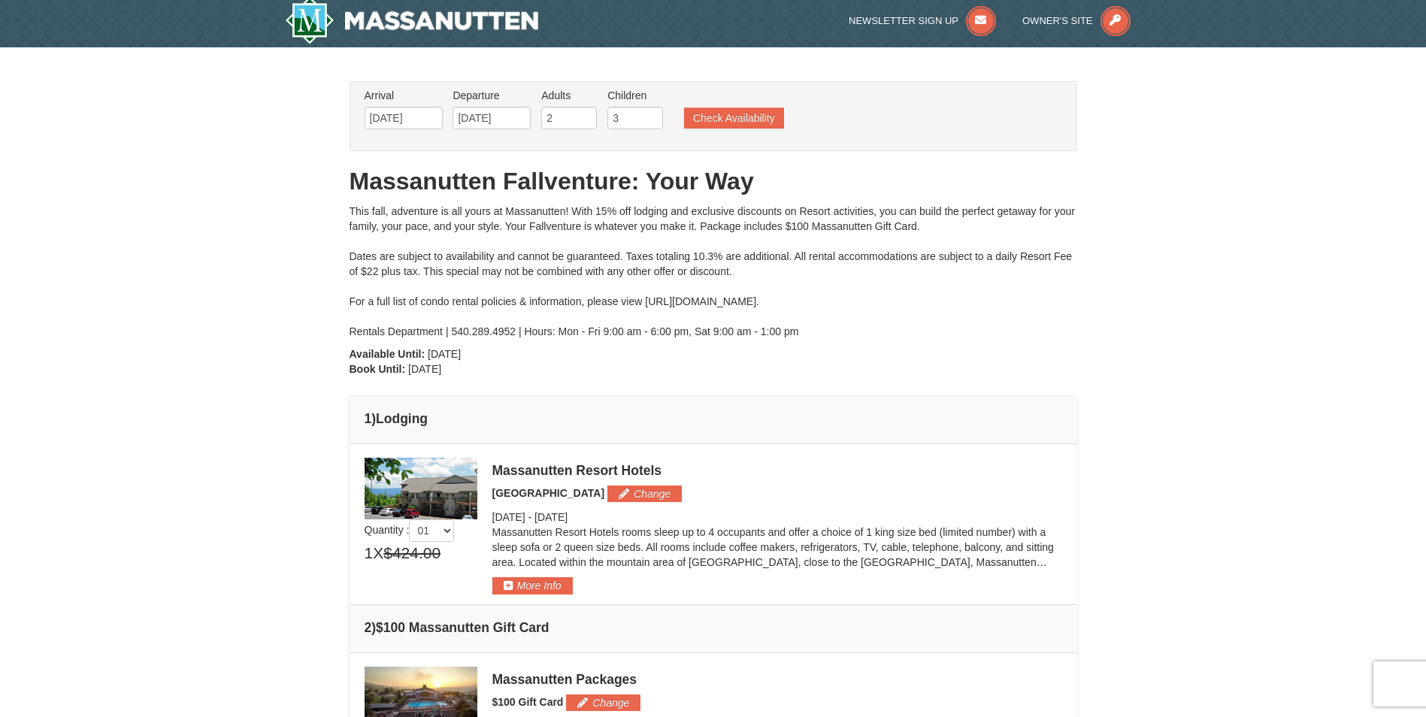
scroll to position [0, 0]
